Goal: Obtain resource: Obtain resource

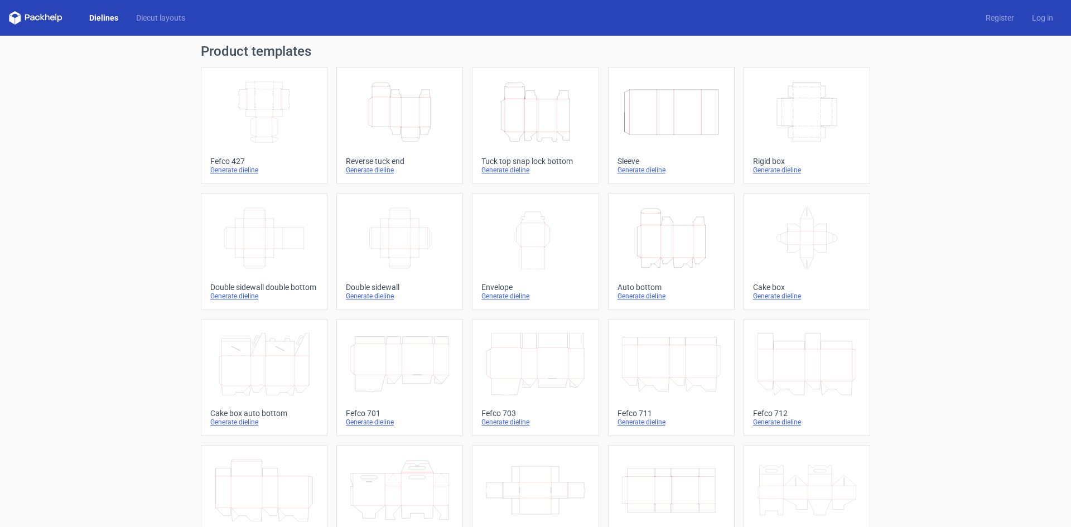
click at [380, 160] on div "Reverse tuck end" at bounding box center [400, 161] width 108 height 9
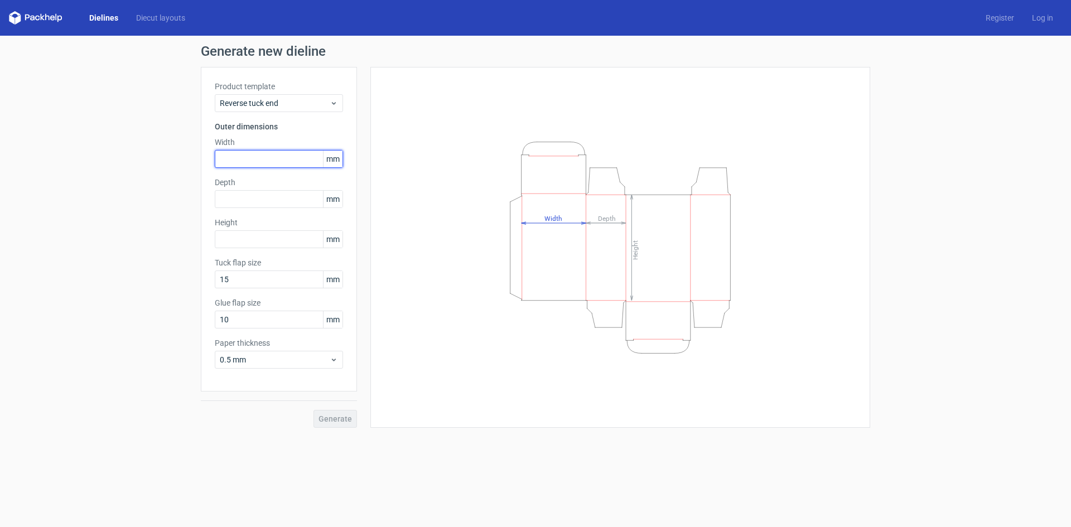
click at [236, 162] on input "text" at bounding box center [279, 159] width 128 height 18
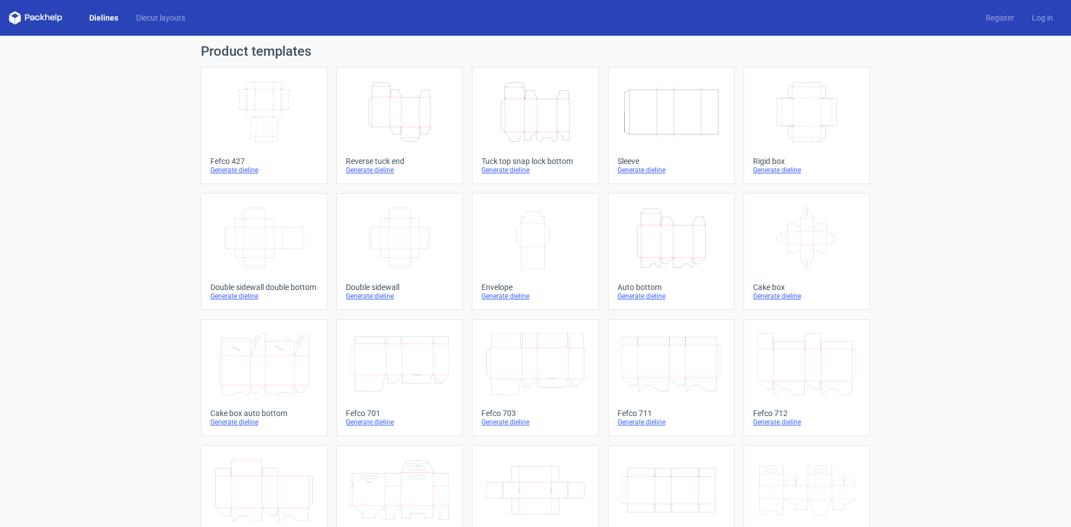
click at [502, 139] on icon "Height Depth Width" at bounding box center [535, 112] width 99 height 62
